Goal: Information Seeking & Learning: Learn about a topic

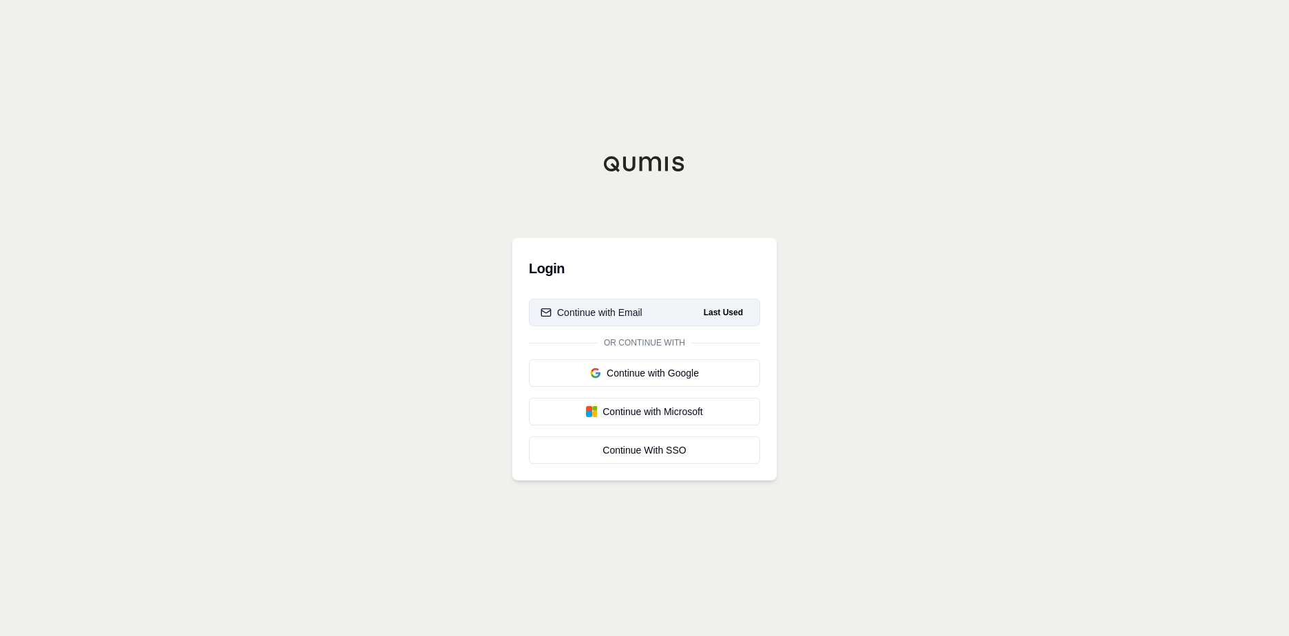
drag, startPoint x: 0, startPoint y: 0, endPoint x: 592, endPoint y: 312, distance: 668.9
click at [592, 312] on div "Continue with Email" at bounding box center [592, 313] width 102 height 14
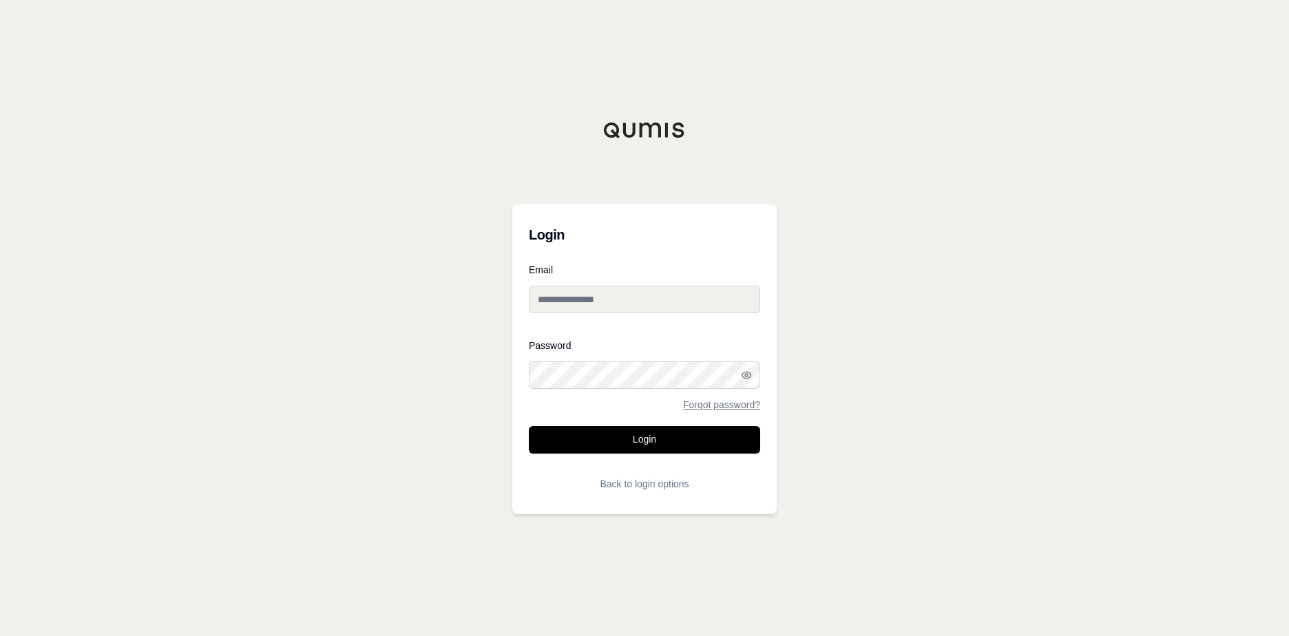
click at [592, 307] on input "Email" at bounding box center [644, 300] width 231 height 28
type input "**********"
click at [649, 439] on button "Login" at bounding box center [644, 440] width 231 height 28
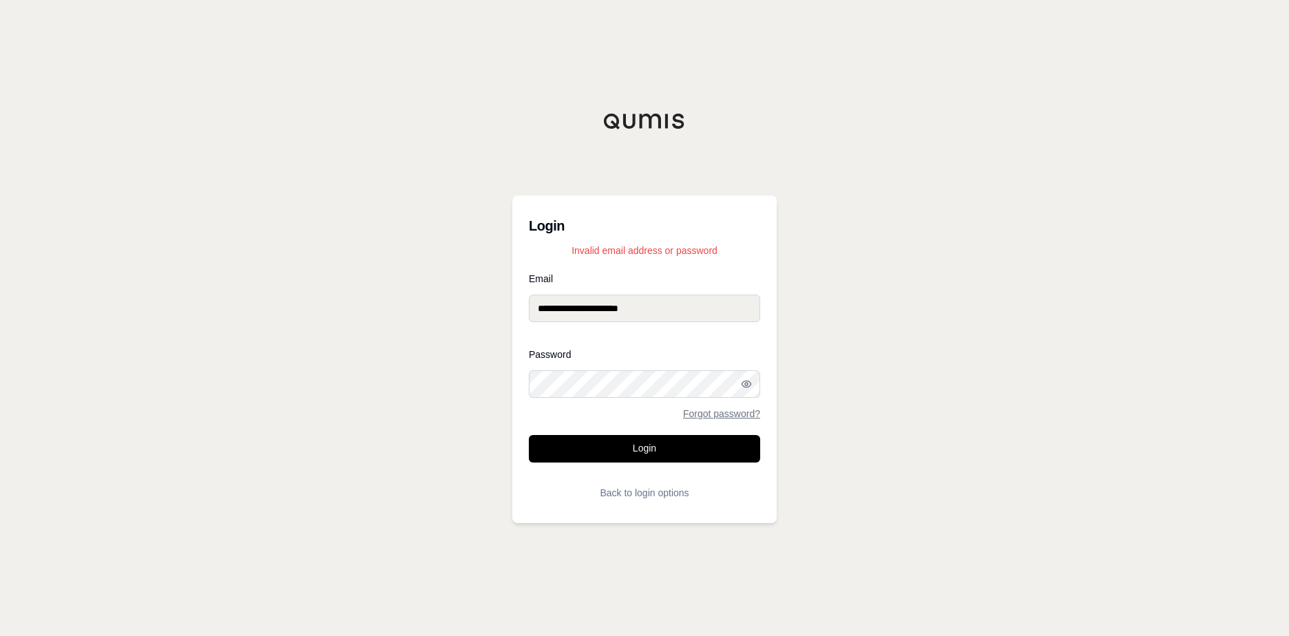
click at [488, 377] on div "**********" at bounding box center [644, 318] width 1289 height 636
click at [641, 456] on button "Login" at bounding box center [644, 449] width 231 height 28
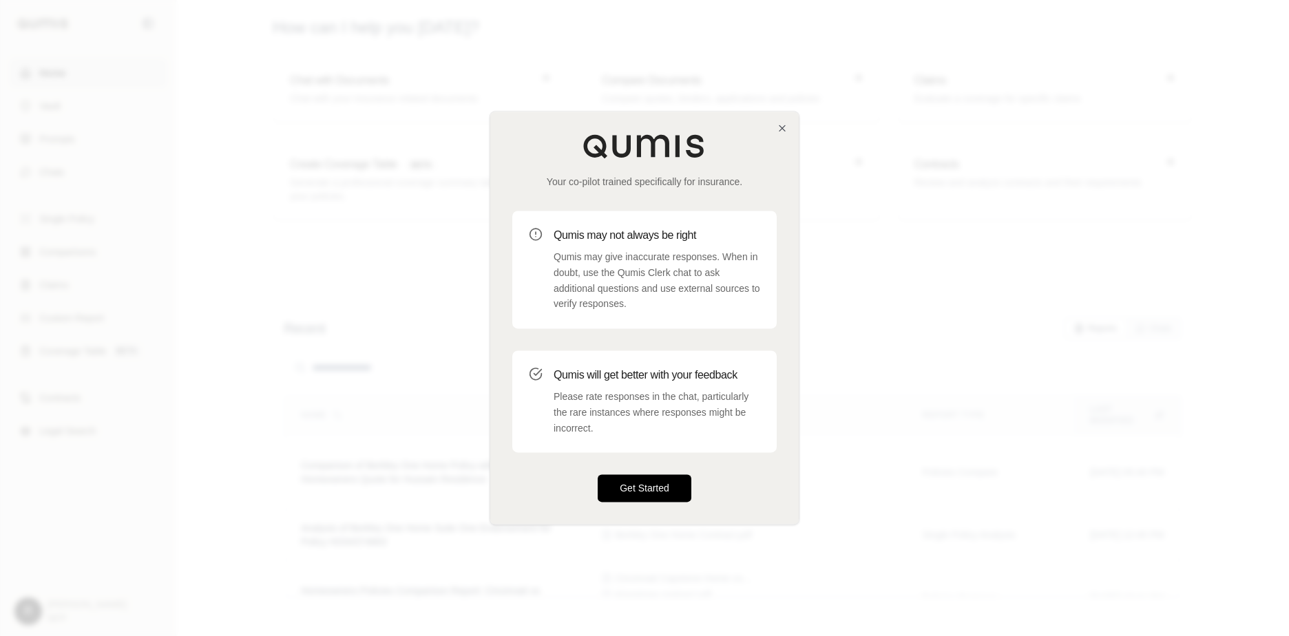
click at [647, 479] on button "Get Started" at bounding box center [645, 489] width 94 height 28
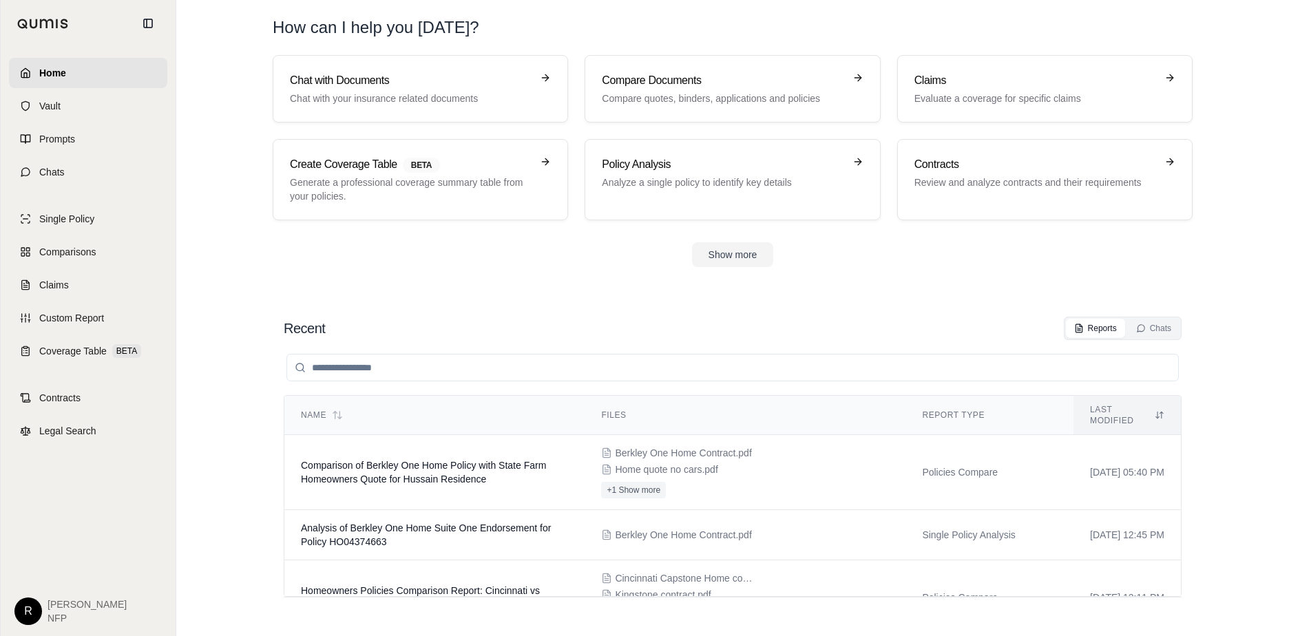
click at [433, 263] on div "Show more" at bounding box center [733, 254] width 920 height 25
click at [446, 448] on td "Comparison of Berkley One Home Policy with State Farm Homeowners Quote for Huss…" at bounding box center [434, 472] width 300 height 75
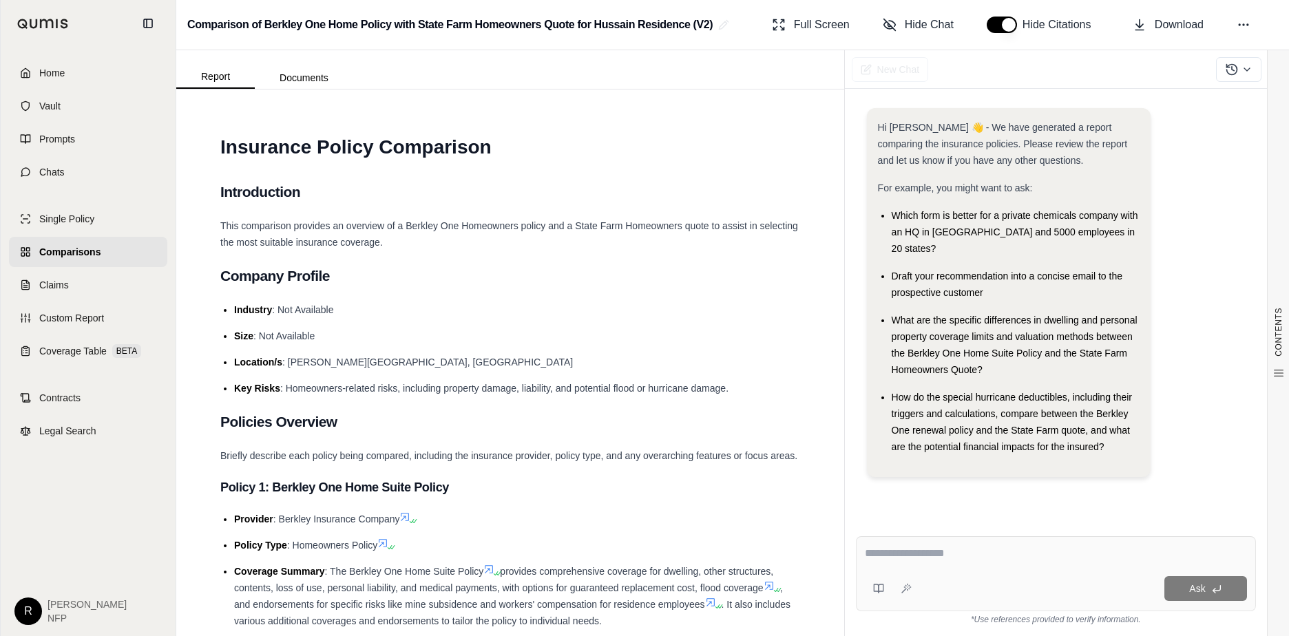
click at [600, 366] on li "Location/s : [PERSON_NAME][GEOGRAPHIC_DATA], [GEOGRAPHIC_DATA]" at bounding box center [517, 362] width 566 height 17
click at [541, 303] on li "Industry : Not Available" at bounding box center [517, 310] width 566 height 17
click at [803, 368] on div "CONTENTS Table of Contents INSURANCE POLICY COMPARISON Introduction Company Pro…" at bounding box center [510, 363] width 668 height 547
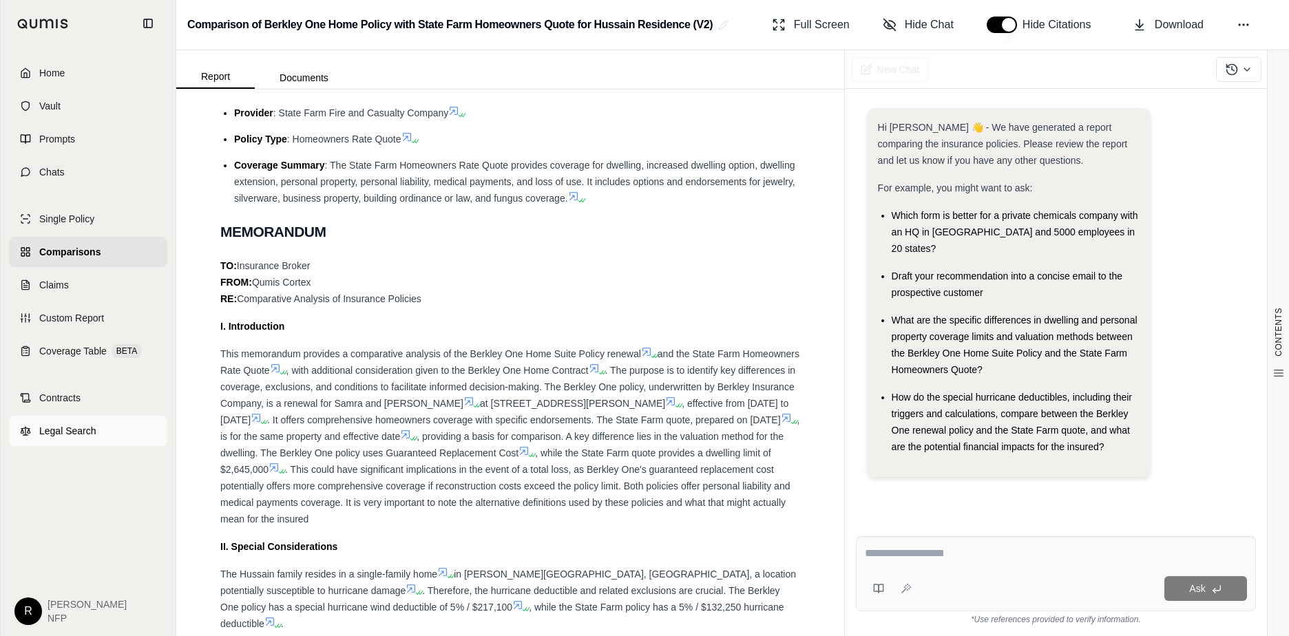
scroll to position [895, 0]
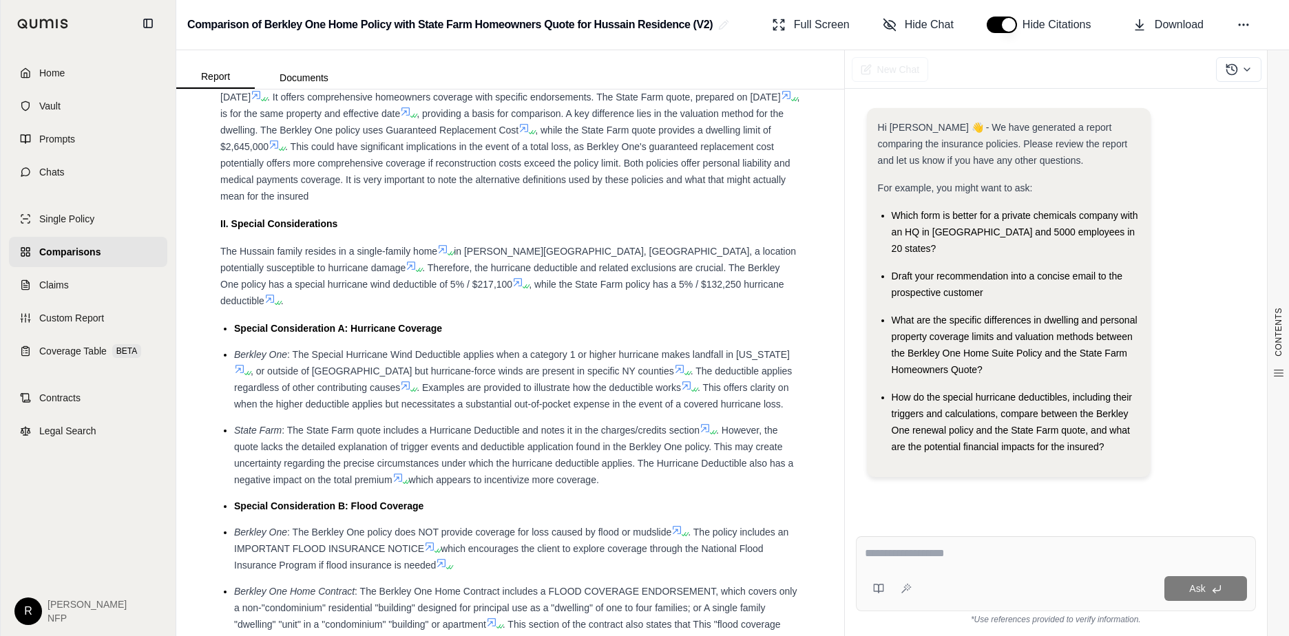
click at [786, 329] on li "Special Consideration A: Hurricane Coverage" at bounding box center [517, 328] width 566 height 17
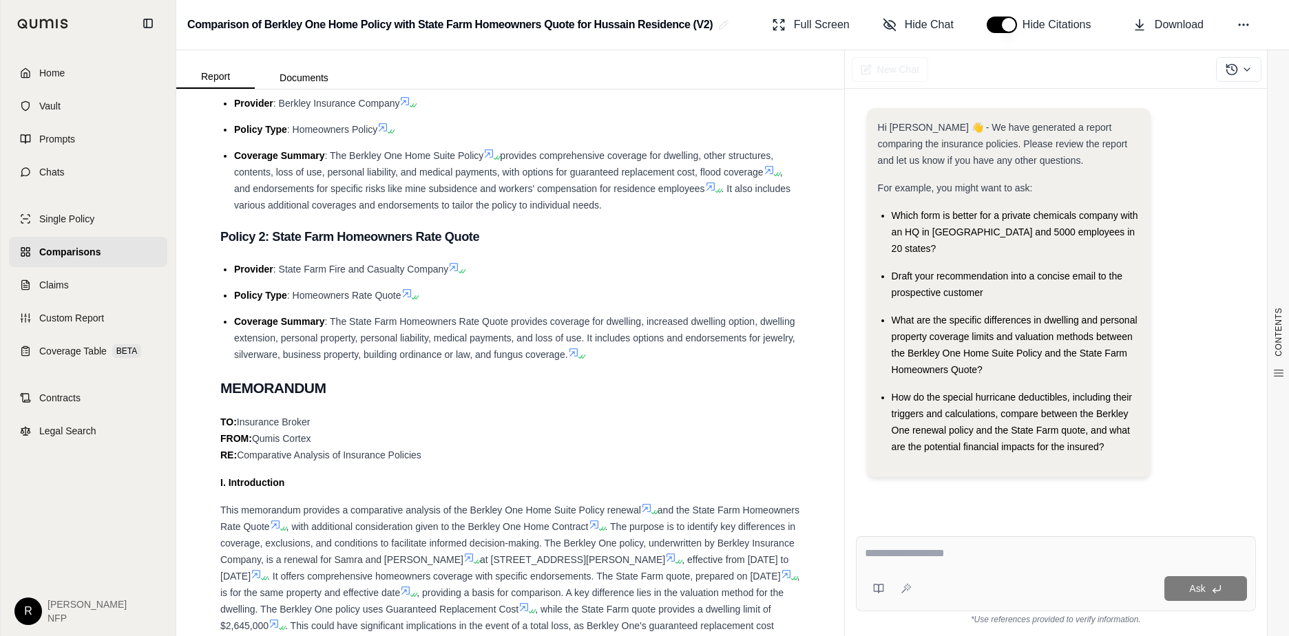
scroll to position [275, 0]
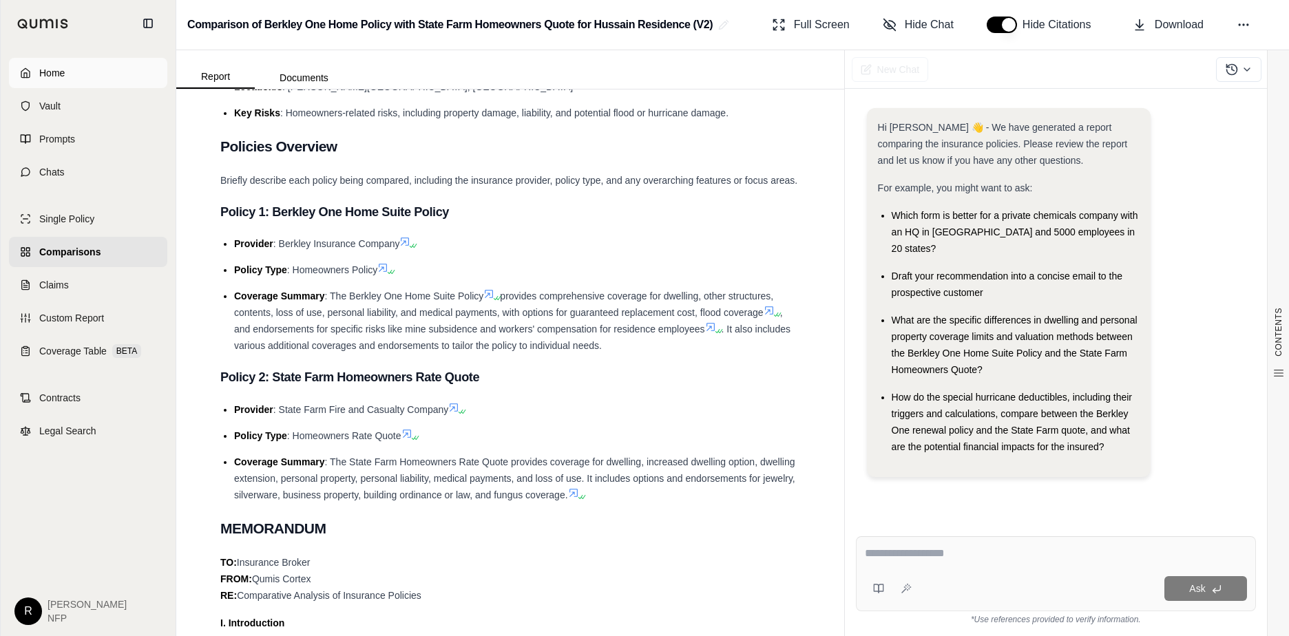
click at [61, 74] on span "Home" at bounding box center [51, 73] width 25 height 14
